Goal: Answer question/provide support: Share knowledge or assist other users

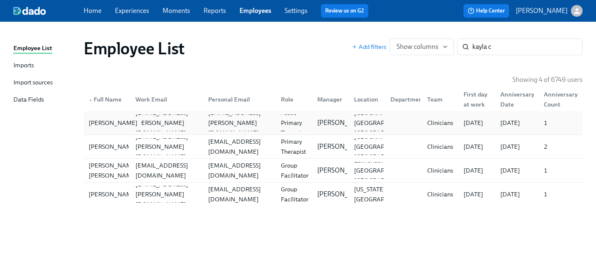
click at [99, 123] on div "[PERSON_NAME]" at bounding box center [113, 123] width 56 height 10
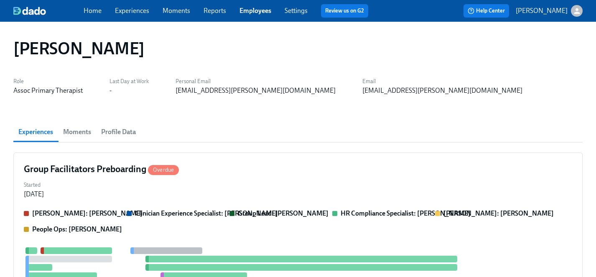
click at [250, 13] on link "Employees" at bounding box center [256, 11] width 32 height 8
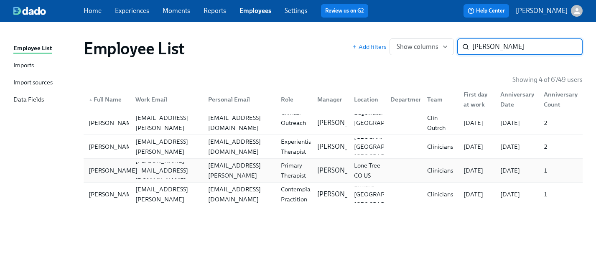
type input "[PERSON_NAME]"
click at [108, 170] on div "[PERSON_NAME]" at bounding box center [113, 171] width 56 height 10
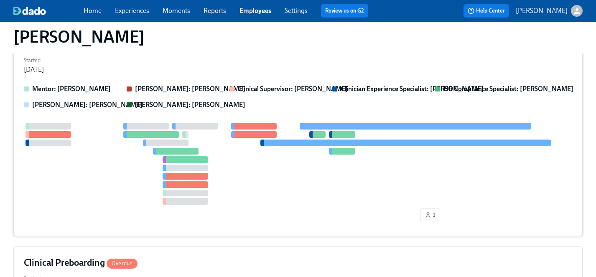
scroll to position [105, 0]
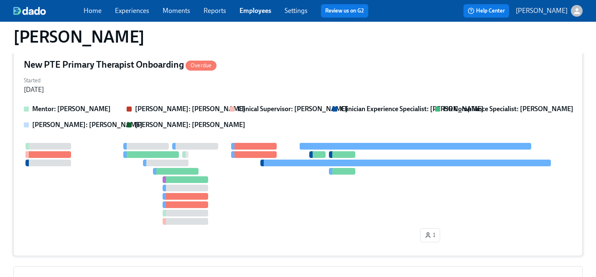
click at [111, 205] on div at bounding box center [298, 184] width 548 height 82
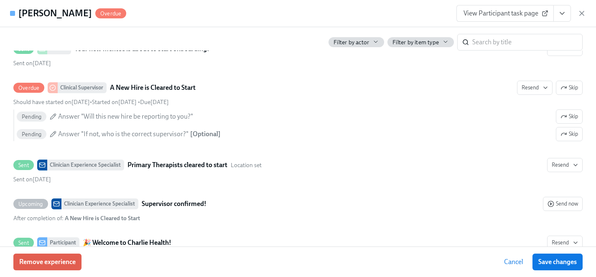
scroll to position [361, 0]
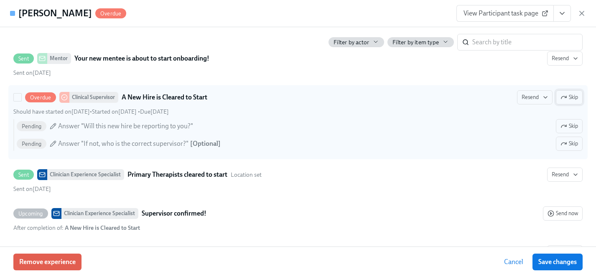
click at [574, 101] on span "Skip" at bounding box center [570, 97] width 18 height 8
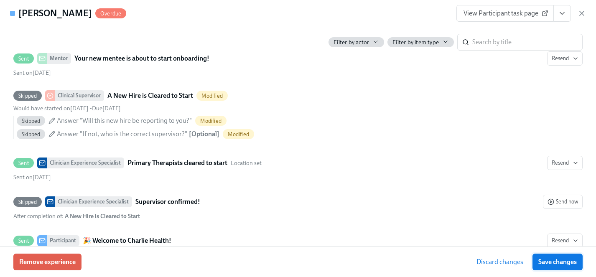
click at [554, 261] on span "Save changes" at bounding box center [557, 262] width 38 height 8
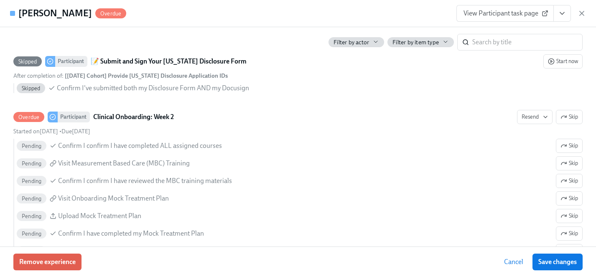
scroll to position [1337, 0]
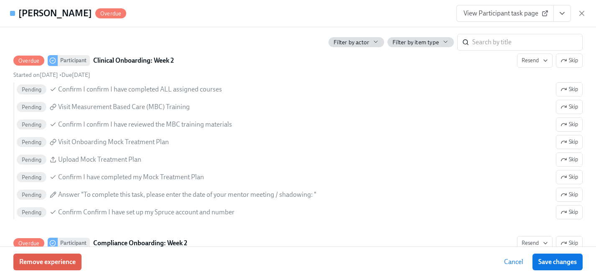
click at [501, 14] on span "View Participant task page" at bounding box center [505, 13] width 83 height 8
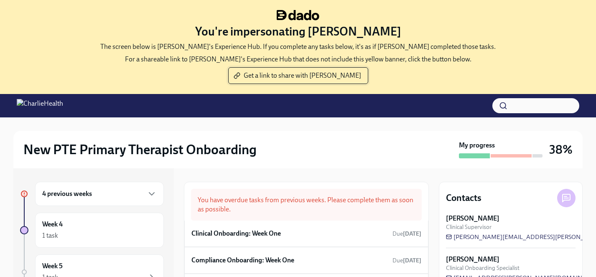
click at [295, 74] on span "Get a link to share with Nicole" at bounding box center [298, 75] width 126 height 8
